Goal: Task Accomplishment & Management: Use online tool/utility

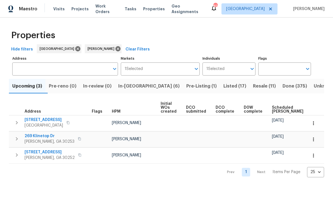
scroll to position [6, 0]
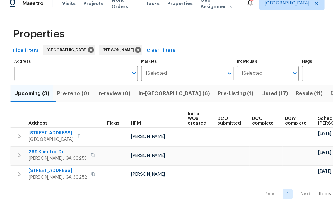
click at [223, 82] on span "Listed (17)" at bounding box center [234, 86] width 23 height 8
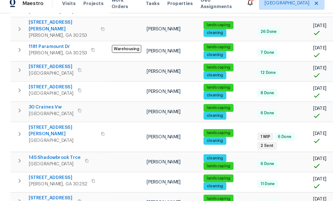
scroll to position [120, 0]
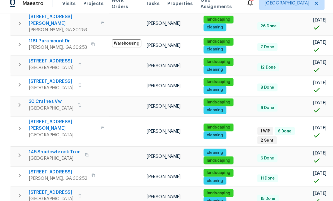
click at [37, 108] on span "[STREET_ADDRESS][PERSON_NAME]" at bounding box center [54, 113] width 58 height 11
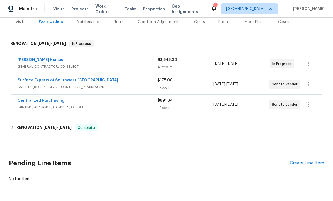
scroll to position [70, 0]
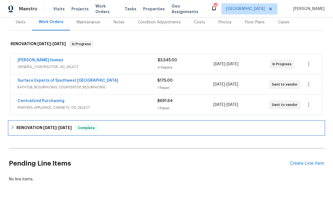
click at [68, 127] on span "9/5/25" at bounding box center [64, 128] width 13 height 4
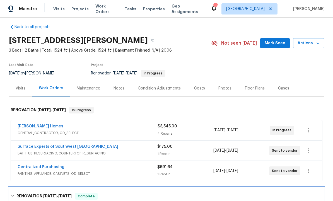
scroll to position [5, 0]
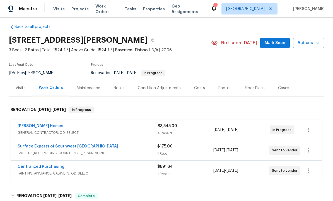
click at [156, 89] on div "Condition Adjustments" at bounding box center [159, 88] width 43 height 6
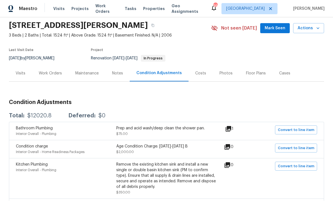
scroll to position [16, 0]
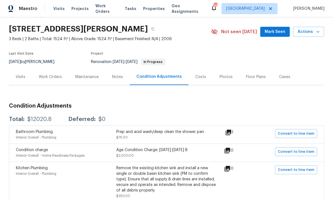
click at [197, 74] on div "Costs" at bounding box center [200, 77] width 11 height 6
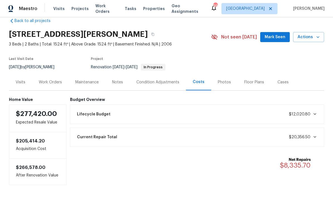
scroll to position [10, 0]
click at [155, 80] on div "Condition Adjustments" at bounding box center [157, 83] width 43 height 6
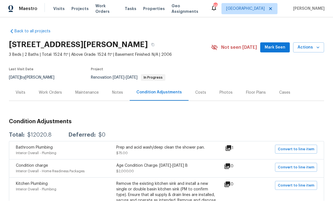
click at [54, 90] on div "Work Orders" at bounding box center [50, 93] width 23 height 6
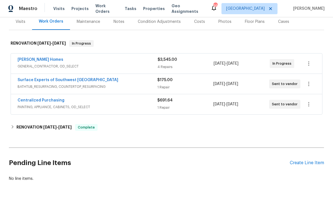
scroll to position [70, 0]
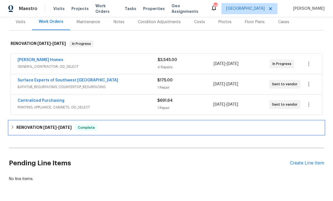
click at [67, 126] on span "9/5/25" at bounding box center [64, 128] width 13 height 4
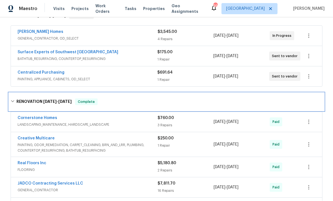
scroll to position [101, 0]
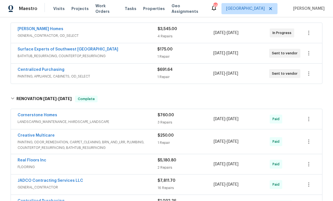
click at [65, 179] on link "JADCO Contracting Services LLC" at bounding box center [50, 181] width 65 height 4
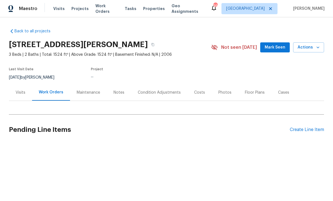
scroll to position [0, 0]
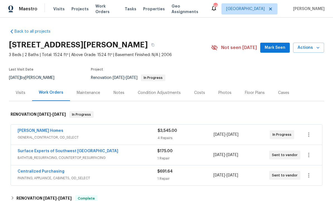
click at [155, 91] on div "Condition Adjustments" at bounding box center [159, 93] width 43 height 6
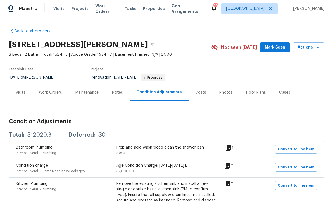
click at [49, 90] on div "Work Orders" at bounding box center [50, 93] width 23 height 6
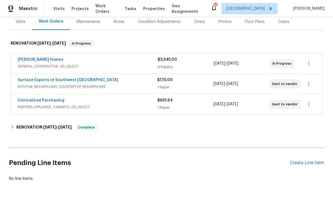
scroll to position [70, 0]
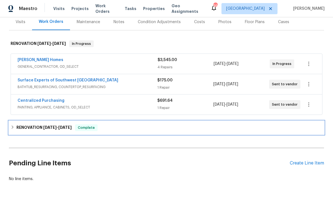
click at [65, 126] on span "[DATE]" at bounding box center [64, 128] width 13 height 4
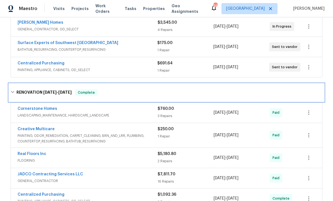
scroll to position [107, 0]
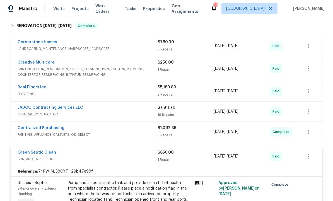
scroll to position [173, 0]
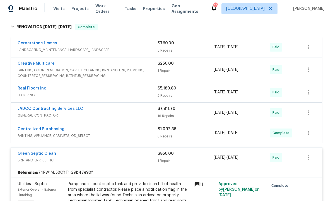
click at [69, 107] on link "JADCO Contracting Services LLC" at bounding box center [50, 109] width 65 height 4
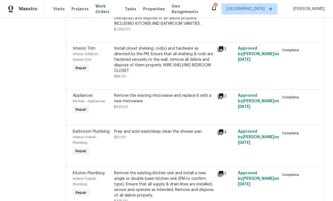
scroll to position [533, 0]
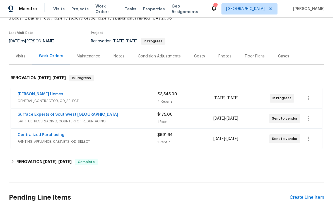
scroll to position [39, 0]
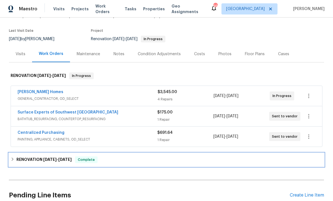
click at [65, 161] on span "[DATE]" at bounding box center [64, 159] width 13 height 4
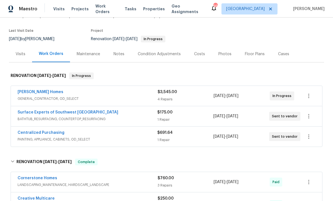
click at [156, 55] on div "Condition Adjustments" at bounding box center [159, 54] width 43 height 6
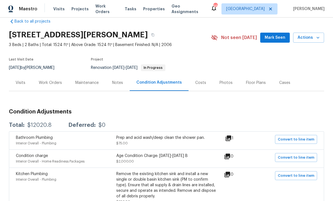
scroll to position [10, 0]
click at [51, 84] on div "Work Orders" at bounding box center [50, 83] width 23 height 6
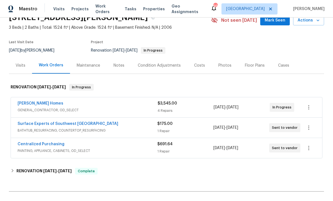
scroll to position [30, 0]
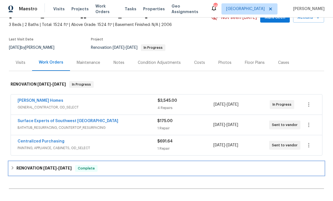
click at [72, 170] on h6 "RENOVATION [DATE] - [DATE]" at bounding box center [43, 168] width 55 height 7
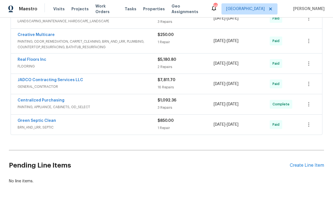
scroll to position [202, 0]
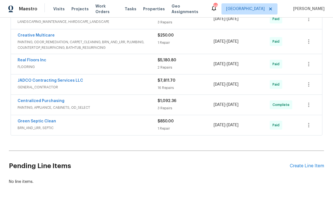
click at [62, 80] on link "JADCO Contracting Services LLC" at bounding box center [50, 81] width 65 height 4
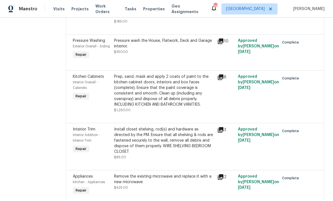
scroll to position [447, 0]
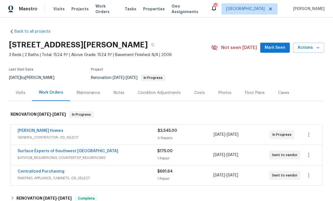
click at [158, 93] on div "Condition Adjustments" at bounding box center [159, 93] width 43 height 6
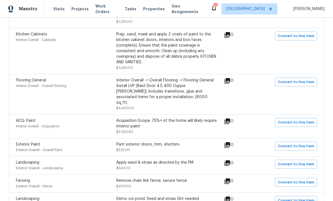
scroll to position [239, 0]
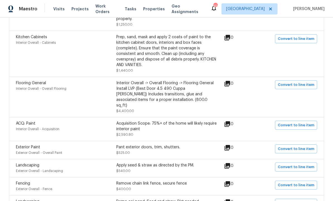
click at [174, 122] on div "Acquisition Scope: 75%+ of the home will likely require interior paint" at bounding box center [166, 126] width 100 height 11
click at [154, 123] on div "Acquisition Scope: 75%+ of the home will likely require interior paint" at bounding box center [166, 126] width 100 height 11
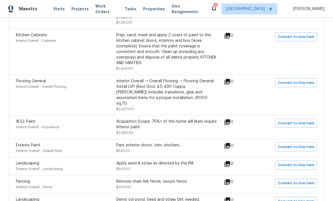
scroll to position [242, 0]
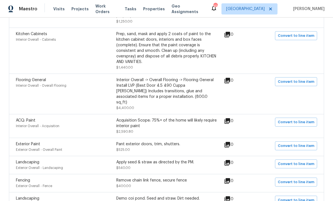
click at [148, 119] on div "Acquisition Scope: 75%+ of the home will likely require interior paint" at bounding box center [166, 123] width 100 height 11
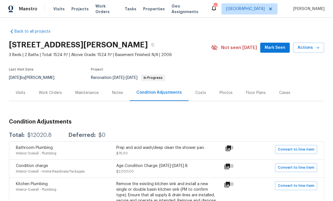
scroll to position [0, 0]
click at [50, 92] on div "Work Orders" at bounding box center [50, 93] width 23 height 6
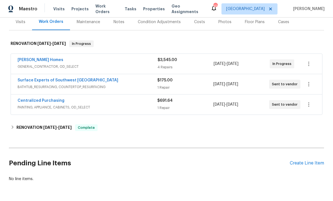
scroll to position [70, 0]
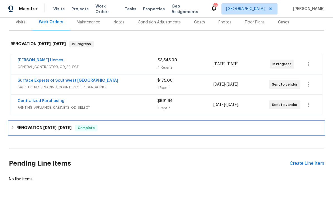
click at [55, 126] on span "[DATE]" at bounding box center [49, 128] width 13 height 4
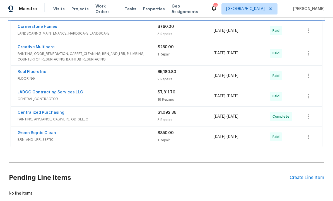
scroll to position [190, 0]
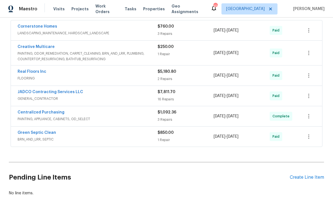
click at [64, 94] on link "JADCO Contracting Services LLC" at bounding box center [50, 92] width 65 height 4
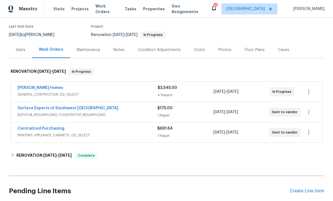
scroll to position [44, 0]
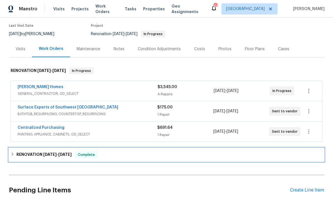
click at [65, 153] on span "9/5/25" at bounding box center [64, 154] width 13 height 4
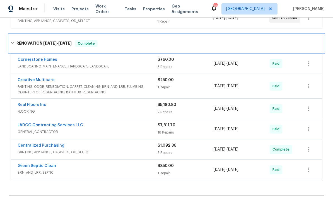
scroll to position [159, 0]
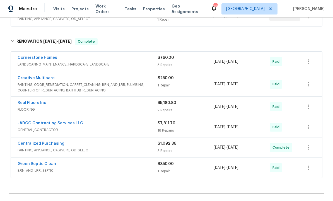
click at [66, 123] on link "JADCO Contracting Services LLC" at bounding box center [50, 123] width 65 height 4
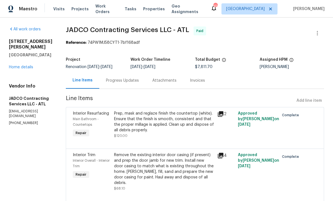
scroll to position [-5, 0]
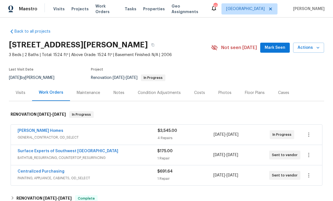
click at [155, 93] on div "Condition Adjustments" at bounding box center [159, 93] width 43 height 6
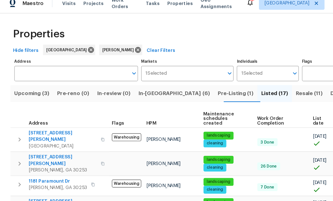
click at [139, 82] on span "In-[GEOGRAPHIC_DATA] (6)" at bounding box center [148, 86] width 61 height 8
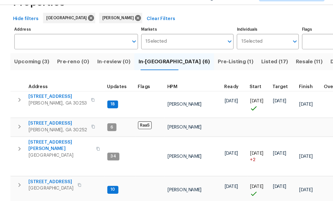
scroll to position [19, 0]
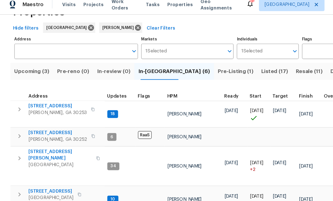
click at [137, 172] on div "Address Updates Flags HPM Ready Start Target Finish Overall WO Completion Reno …" at bounding box center [166, 161] width 315 height 162
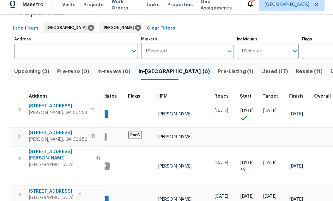
scroll to position [1, 8]
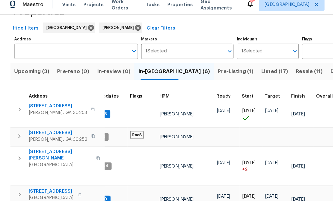
click at [135, 170] on div "Address Updates Flags HPM Ready Start Target Finish Overall WO Completion Reno …" at bounding box center [166, 161] width 315 height 162
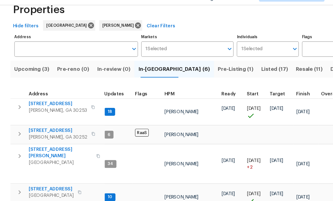
scroll to position [4, 2]
click at [42, 138] on span "[STREET_ADDRESS][PERSON_NAME]" at bounding box center [52, 143] width 54 height 11
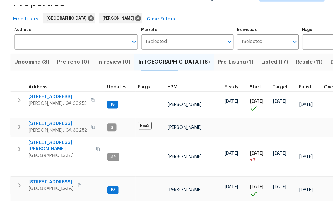
scroll to position [0, 0]
click at [48, 189] on span "230 Oak Meadows Pl" at bounding box center [52, 194] width 54 height 11
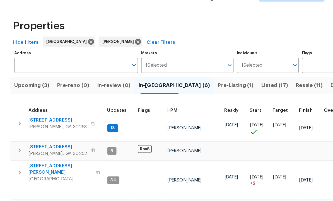
click at [26, 82] on span "Upcoming (3)" at bounding box center [27, 86] width 30 height 8
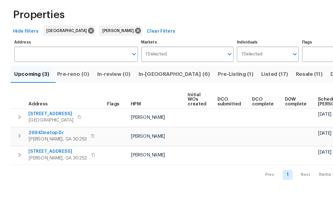
click at [135, 82] on span "In-reno (6)" at bounding box center [148, 86] width 61 height 8
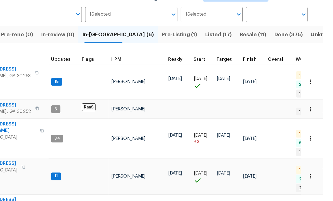
scroll to position [4, 0]
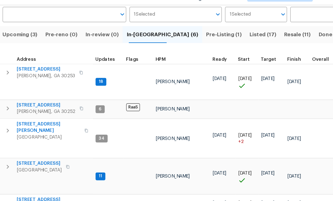
click at [38, 150] on span "70 Mountainside Ln" at bounding box center [44, 153] width 38 height 6
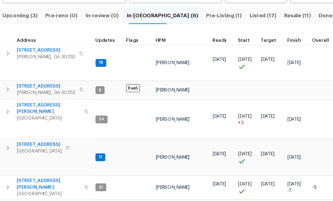
scroll to position [3, 0]
click at [26, 116] on span "[STREET_ADDRESS][PERSON_NAME]" at bounding box center [52, 121] width 54 height 11
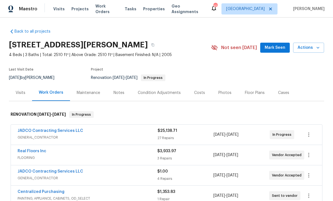
scroll to position [3, 0]
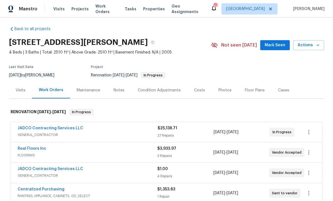
click at [120, 91] on div "Notes" at bounding box center [118, 90] width 11 height 6
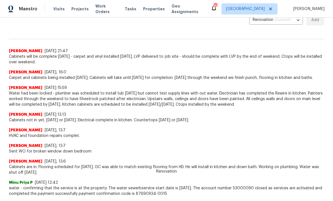
scroll to position [131, 0]
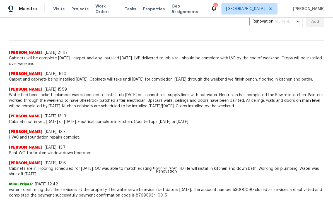
click at [245, 147] on div "[PERSON_NAME] [DATE], 13:7" at bounding box center [166, 148] width 315 height 6
click at [250, 146] on div "[PERSON_NAME] [DATE], 13:7" at bounding box center [166, 148] width 315 height 6
click at [248, 150] on div "[PERSON_NAME] [DATE], 13:7" at bounding box center [166, 148] width 315 height 6
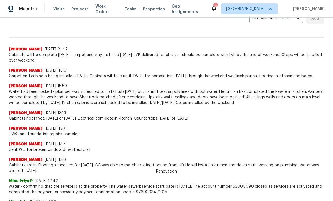
scroll to position [135, 0]
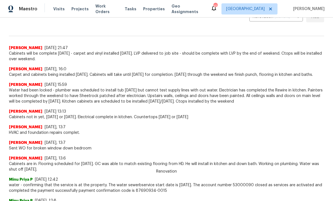
click at [240, 146] on span "Sent WO for broken window down bedroom" at bounding box center [166, 148] width 315 height 6
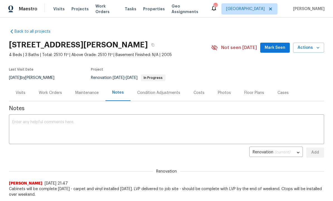
scroll to position [0, 0]
click at [277, 43] on button "Mark Seen" at bounding box center [275, 48] width 30 height 10
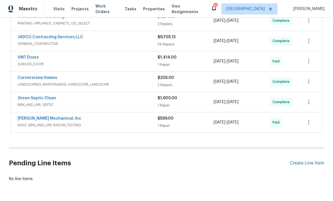
scroll to position [159, 0]
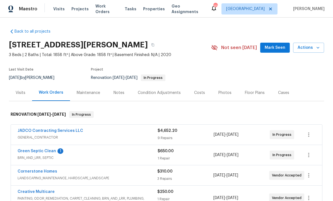
click at [41, 192] on link "Creative Multicare" at bounding box center [36, 192] width 37 height 4
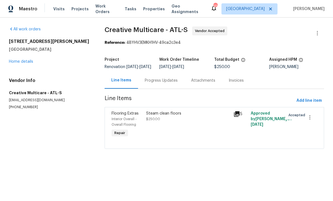
click at [160, 83] on div "Progress Updates" at bounding box center [161, 81] width 33 height 6
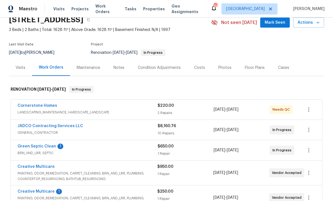
scroll to position [26, 0]
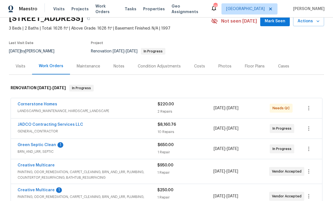
click at [46, 105] on link "Cornerstone Homes" at bounding box center [38, 104] width 40 height 4
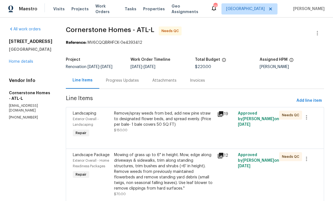
click at [137, 83] on div "Progress Updates" at bounding box center [122, 81] width 33 height 6
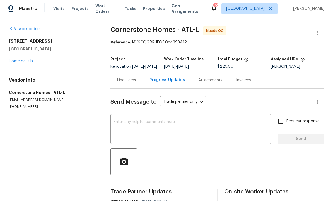
click at [123, 83] on div "Line Items" at bounding box center [126, 81] width 19 height 6
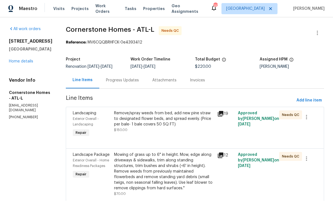
click at [192, 127] on div "Remove/spray weeds from bed, add new pine straw to designated flower beds, and …" at bounding box center [164, 119] width 100 height 17
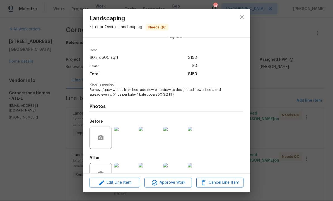
click at [122, 173] on img at bounding box center [125, 174] width 22 height 22
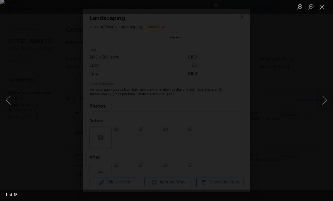
click at [321, 111] on button "Next image" at bounding box center [324, 100] width 17 height 22
click at [322, 110] on button "Next image" at bounding box center [324, 100] width 17 height 22
click at [323, 110] on button "Next image" at bounding box center [324, 100] width 17 height 22
click at [323, 111] on button "Next image" at bounding box center [324, 100] width 17 height 22
click at [323, 110] on button "Next image" at bounding box center [324, 100] width 17 height 22
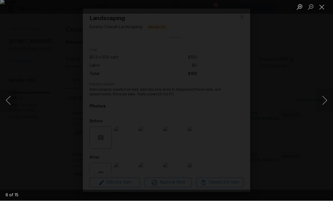
click at [324, 110] on button "Next image" at bounding box center [324, 100] width 17 height 22
click at [323, 111] on button "Next image" at bounding box center [324, 100] width 17 height 22
click at [324, 111] on button "Next image" at bounding box center [324, 100] width 17 height 22
click at [322, 111] on button "Next image" at bounding box center [324, 100] width 17 height 22
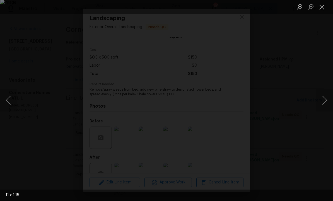
click at [322, 111] on button "Next image" at bounding box center [324, 100] width 17 height 22
click at [321, 111] on button "Next image" at bounding box center [324, 100] width 17 height 22
click at [321, 110] on button "Next image" at bounding box center [324, 100] width 17 height 22
click at [321, 111] on button "Next image" at bounding box center [324, 100] width 17 height 22
click at [10, 112] on button "Previous image" at bounding box center [8, 100] width 17 height 22
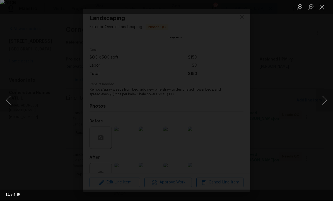
click at [320, 107] on button "Next image" at bounding box center [324, 100] width 17 height 22
click at [319, 112] on button "Next image" at bounding box center [324, 100] width 17 height 22
click at [318, 112] on button "Next image" at bounding box center [324, 100] width 17 height 22
click at [319, 112] on button "Next image" at bounding box center [324, 100] width 17 height 22
click at [318, 112] on button "Next image" at bounding box center [324, 100] width 17 height 22
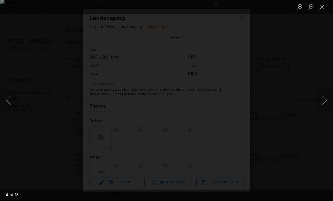
click at [323, 8] on button "Close lightbox" at bounding box center [321, 7] width 11 height 10
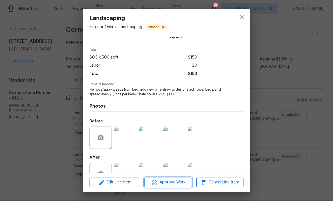
click at [169, 186] on span "Approve Work" at bounding box center [168, 182] width 44 height 7
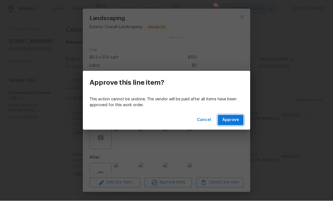
click at [229, 124] on span "Approve" at bounding box center [230, 120] width 17 height 7
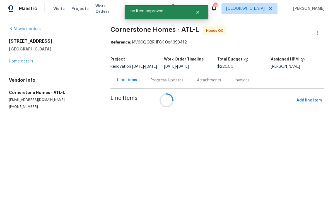
scroll to position [0, 0]
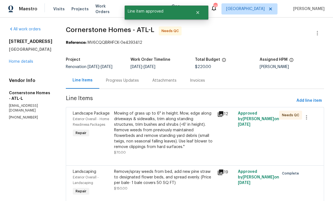
click at [169, 139] on div "Mowing of grass up to 6" in height. Mow, edge along driveways & sidewalks, trim…" at bounding box center [164, 130] width 100 height 39
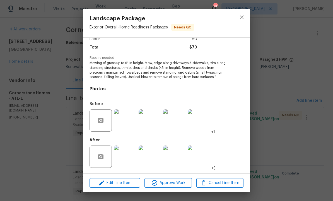
scroll to position [43, 0]
click at [170, 181] on span "Approve Work" at bounding box center [168, 182] width 44 height 7
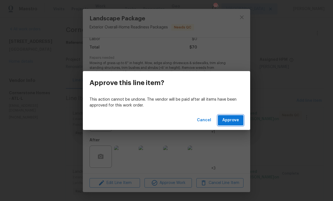
click at [232, 120] on span "Approve" at bounding box center [230, 120] width 17 height 7
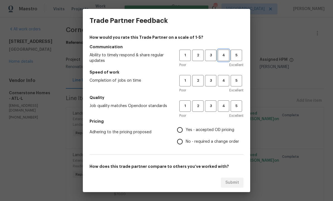
click at [225, 56] on span "4" at bounding box center [223, 55] width 10 height 6
click at [225, 76] on button "4" at bounding box center [223, 80] width 11 height 11
click at [226, 104] on span "4" at bounding box center [223, 106] width 10 height 6
click at [181, 129] on input "Yes - accepted OD pricing" at bounding box center [180, 130] width 12 height 12
radio input "true"
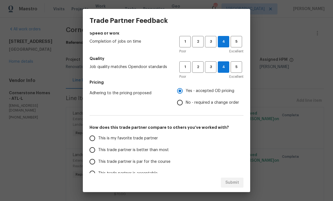
scroll to position [40, 0]
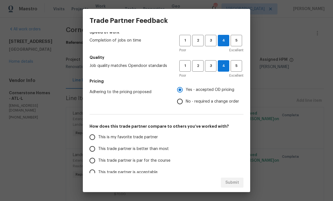
click at [92, 148] on input "This trade partner is better than most" at bounding box center [92, 149] width 12 height 12
click at [233, 182] on span "Submit" at bounding box center [232, 182] width 14 height 7
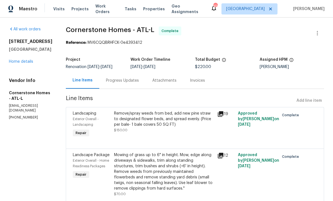
radio input "true"
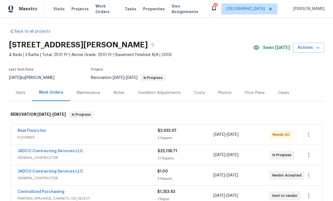
click at [10, 51] on div "[STREET_ADDRESS][PERSON_NAME]" at bounding box center [131, 45] width 244 height 14
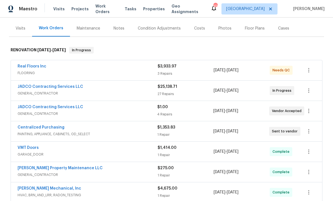
scroll to position [65, 0]
click at [156, 26] on div "Condition Adjustments" at bounding box center [159, 28] width 43 height 6
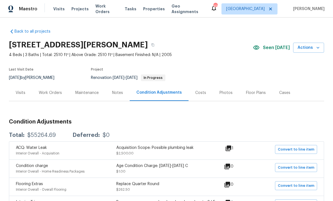
click at [325, 189] on div "Back to all projects [STREET_ADDRESS][PERSON_NAME] 4 Beds | 3 Baths | Total: 25…" at bounding box center [166, 109] width 333 height 183
click at [198, 92] on div "Costs" at bounding box center [200, 93] width 11 height 6
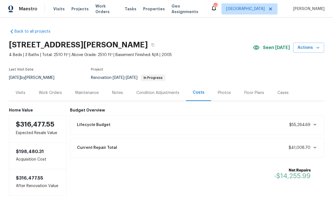
click at [53, 91] on div "Work Orders" at bounding box center [50, 93] width 23 height 6
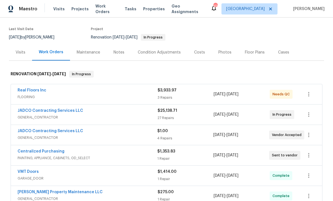
scroll to position [42, 0]
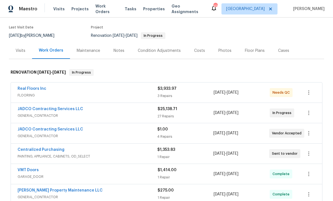
click at [64, 109] on link "JADCO Contracting Services LLC" at bounding box center [50, 109] width 65 height 4
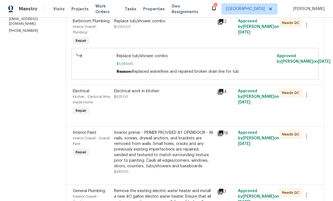
scroll to position [93, 0]
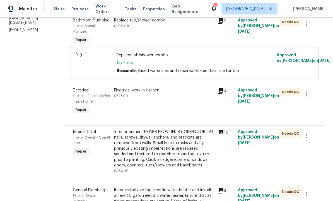
click at [179, 117] on div "Electrical work in kitchen $625.00" at bounding box center [163, 101] width 103 height 31
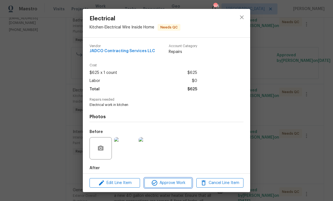
click at [178, 183] on span "Approve Work" at bounding box center [168, 182] width 44 height 7
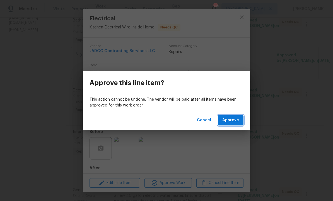
click at [234, 119] on span "Approve" at bounding box center [230, 120] width 17 height 7
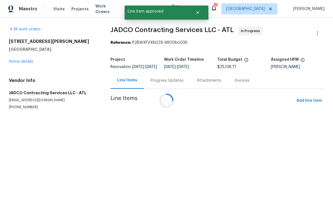
scroll to position [0, 0]
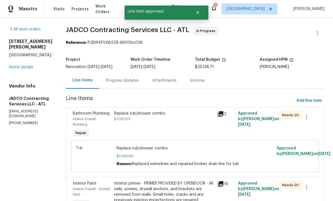
click at [172, 132] on div "Replace tub/shower combo $1,050.00" at bounding box center [163, 124] width 103 height 31
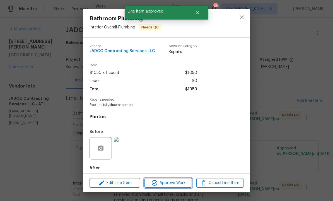
click at [173, 180] on span "Approve Work" at bounding box center [168, 182] width 44 height 7
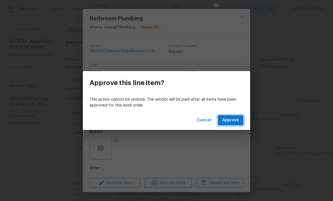
click at [233, 118] on span "Approve" at bounding box center [230, 120] width 17 height 7
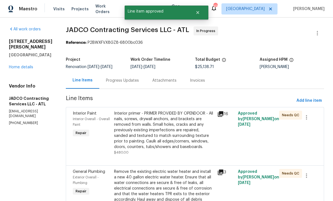
click at [173, 150] on div "Interior primer - PRIMER PROVIDED BY OPENDOOR - All nails, screws, drywall anch…" at bounding box center [164, 130] width 100 height 39
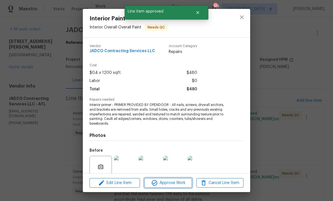
click at [174, 182] on span "Approve Work" at bounding box center [168, 182] width 44 height 7
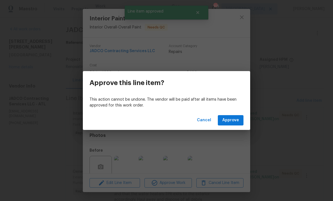
click at [236, 117] on span "Approve" at bounding box center [230, 120] width 17 height 7
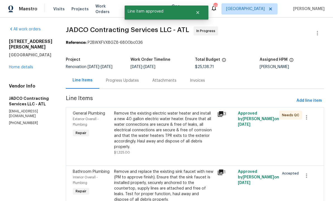
click at [186, 142] on div "Remove the existing electric water heater and install a new 40 gallon electric …" at bounding box center [164, 130] width 100 height 39
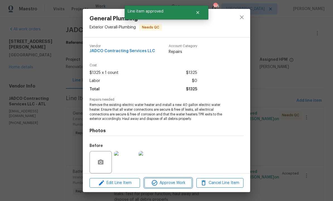
click at [175, 181] on span "Approve Work" at bounding box center [168, 182] width 44 height 7
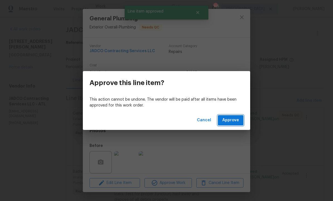
click at [233, 120] on span "Approve" at bounding box center [230, 120] width 17 height 7
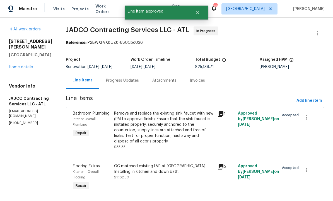
click at [180, 141] on div "Remove and replace the existing sink faucet with new (PM to approve finish). En…" at bounding box center [164, 127] width 100 height 33
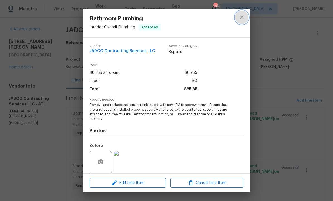
click at [242, 16] on icon "close" at bounding box center [242, 17] width 4 height 4
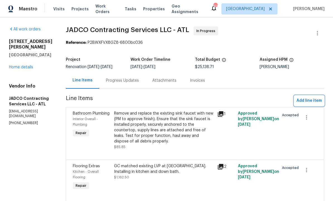
click at [307, 100] on span "Add line item" at bounding box center [308, 100] width 25 height 7
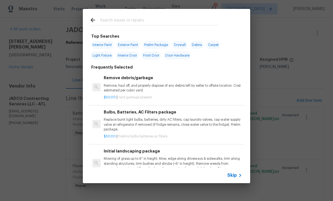
click at [128, 18] on input "text" at bounding box center [159, 21] width 118 height 8
type input "Gutters"
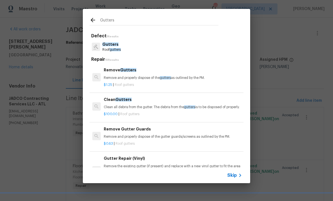
click at [116, 44] on span "Gutters" at bounding box center [110, 44] width 16 height 4
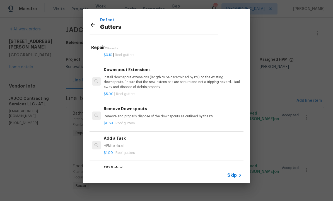
scroll to position [235, 0]
click at [131, 143] on div "Add a Task HPM to detail" at bounding box center [173, 141] width 138 height 13
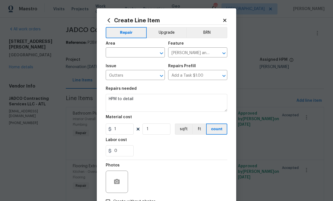
click at [133, 54] on input "text" at bounding box center [127, 53] width 43 height 9
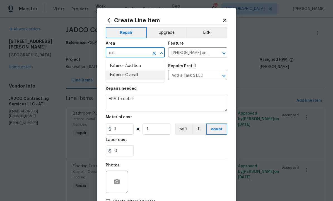
click at [138, 74] on li "Exterior Overall" at bounding box center [135, 74] width 59 height 9
type input "Exterior Overall"
click at [127, 130] on input "1" at bounding box center [120, 128] width 28 height 11
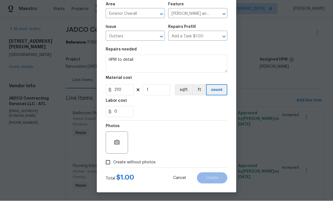
scroll to position [40, 0]
type input "210"
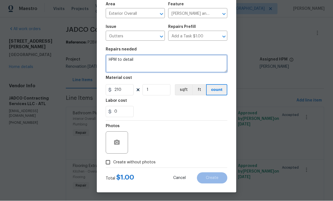
click at [144, 60] on textarea "HPM to detail" at bounding box center [166, 64] width 121 height 18
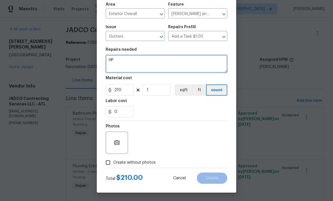
type textarea "H"
click at [148, 60] on textarea "Remove and replace gutter brackets around home." at bounding box center [166, 64] width 121 height 18
click at [225, 59] on textarea "Remove and replace damaged gutter brackets around home." at bounding box center [166, 64] width 121 height 18
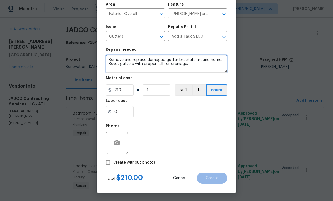
type textarea "Remove and replace damaged gutter brackets around home. Reset gutters with prop…"
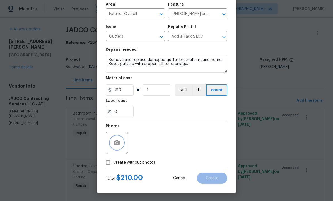
click at [116, 141] on icon "button" at bounding box center [117, 142] width 6 height 5
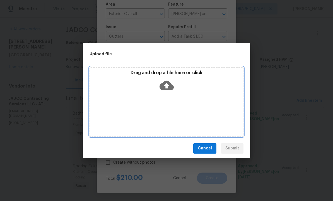
click at [169, 82] on icon at bounding box center [166, 85] width 14 height 9
click at [167, 81] on icon at bounding box center [166, 85] width 14 height 9
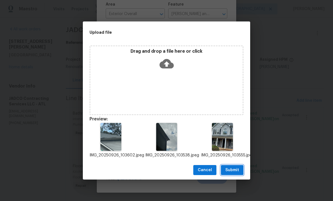
click at [232, 165] on button "Submit" at bounding box center [232, 170] width 23 height 10
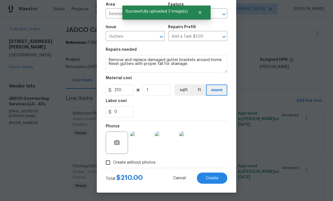
click at [211, 175] on button "Create" at bounding box center [212, 177] width 30 height 11
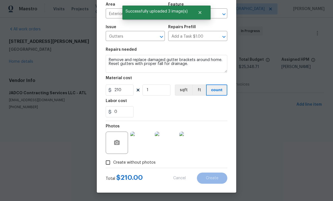
type input "0"
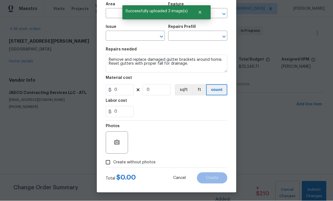
scroll to position [0, 0]
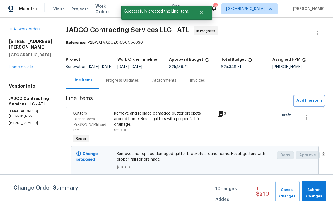
click at [311, 102] on span "Add line item" at bounding box center [308, 100] width 25 height 7
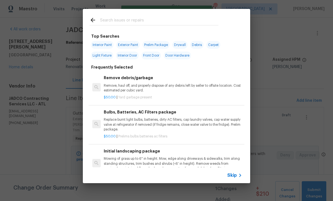
click at [118, 17] on input "text" at bounding box center [159, 21] width 118 height 8
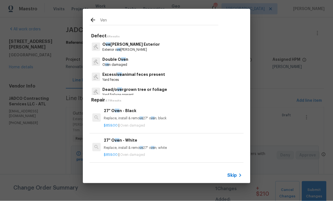
type input "Vent"
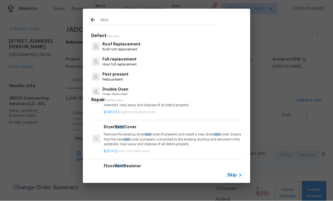
scroll to position [23, 0]
click at [126, 138] on p "Remove the existing dryer vent cover (if present) and install a new dryer vent …" at bounding box center [172, 138] width 138 height 14
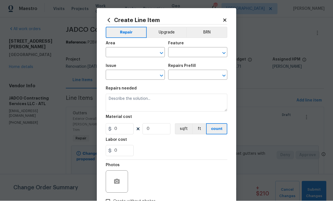
type input "HVAC"
type input "HVAC Extras"
type input "Dryer Vent Cover $25.00"
type textarea "Remove the existing dryer vent cover (if present) and install a new dryer vent …"
type input "25"
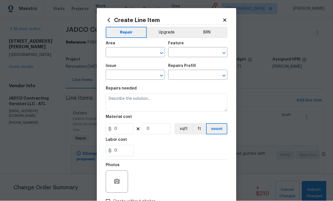
type input "1"
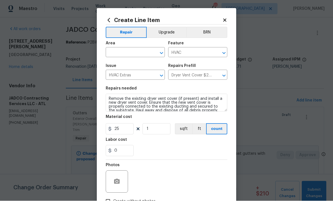
scroll to position [0, 0]
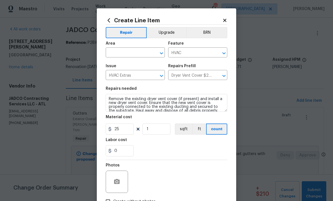
click at [130, 53] on input "text" at bounding box center [127, 53] width 43 height 9
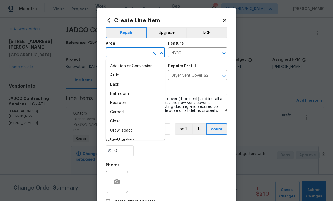
scroll to position [0, 0]
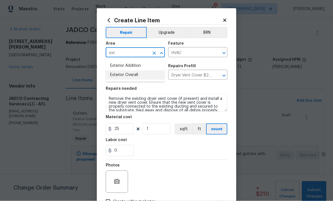
click at [131, 75] on li "Exterior Overall" at bounding box center [135, 74] width 59 height 9
type input "Exterior Overall"
click at [120, 180] on button "button" at bounding box center [116, 181] width 13 height 13
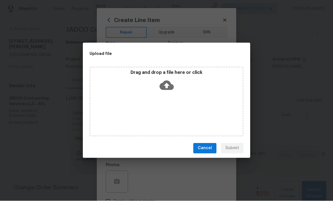
scroll to position [0, 0]
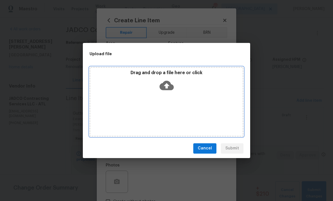
click at [170, 84] on icon at bounding box center [166, 85] width 14 height 9
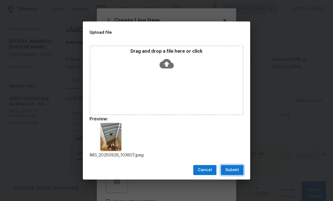
click at [232, 167] on span "Submit" at bounding box center [232, 170] width 14 height 7
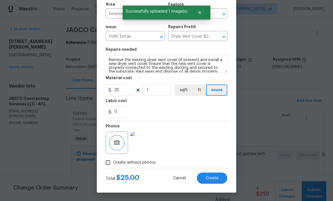
scroll to position [40, 0]
click at [212, 177] on span "Create" at bounding box center [212, 178] width 13 height 4
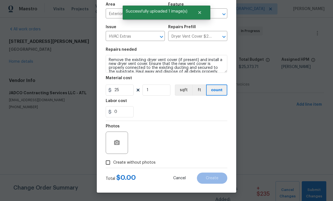
type input "0"
